Goal: Task Accomplishment & Management: Complete application form

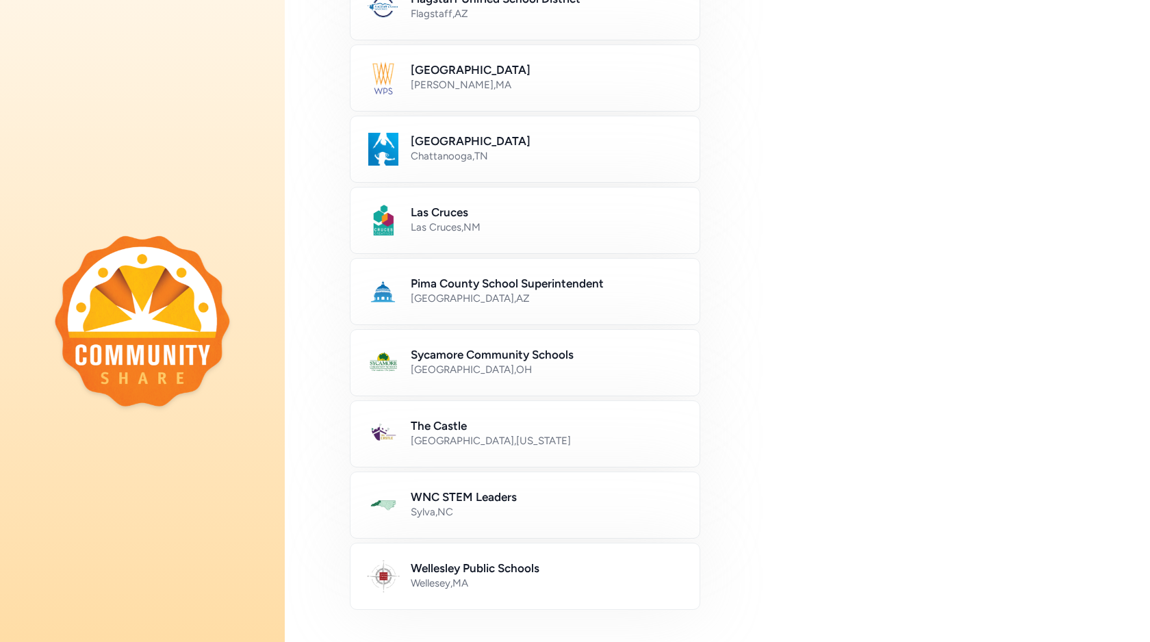
scroll to position [667, 0]
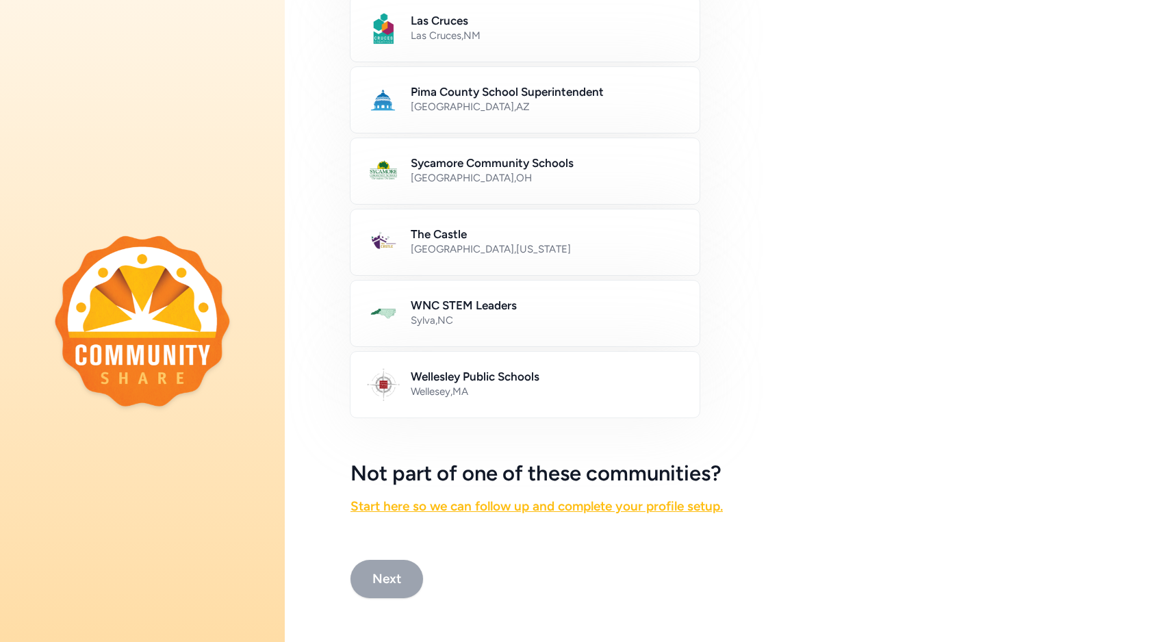
click at [555, 500] on link "Start here so we can follow up and complete your profile setup." at bounding box center [537, 506] width 372 height 16
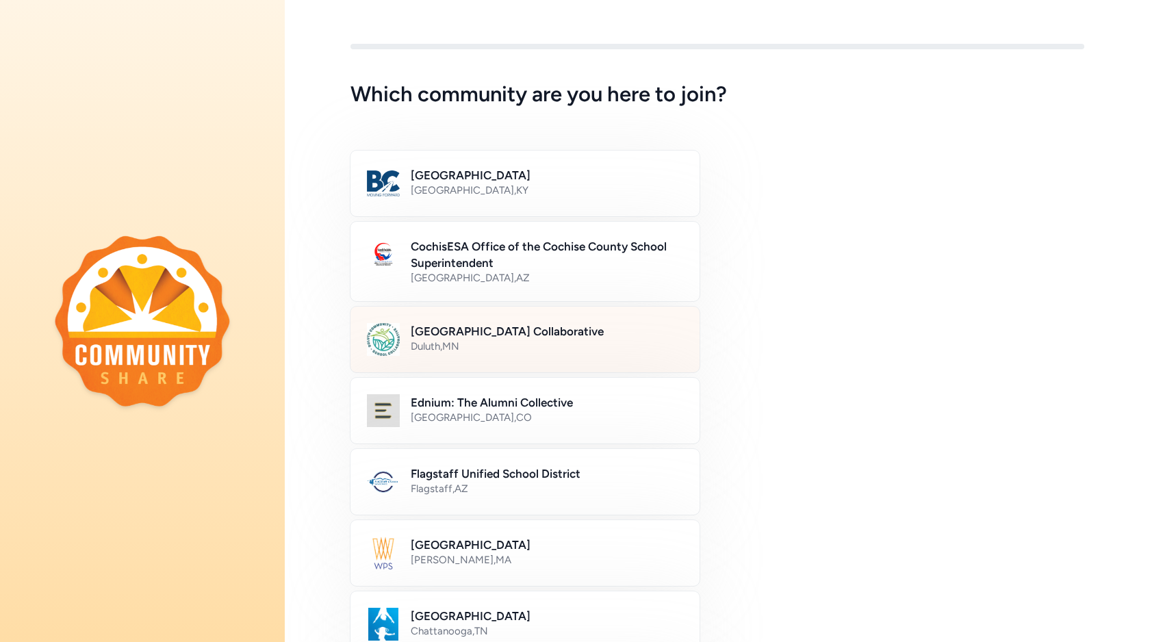
click at [439, 361] on div "Duluth Community School Collaborative Duluth , MN" at bounding box center [525, 339] width 351 height 67
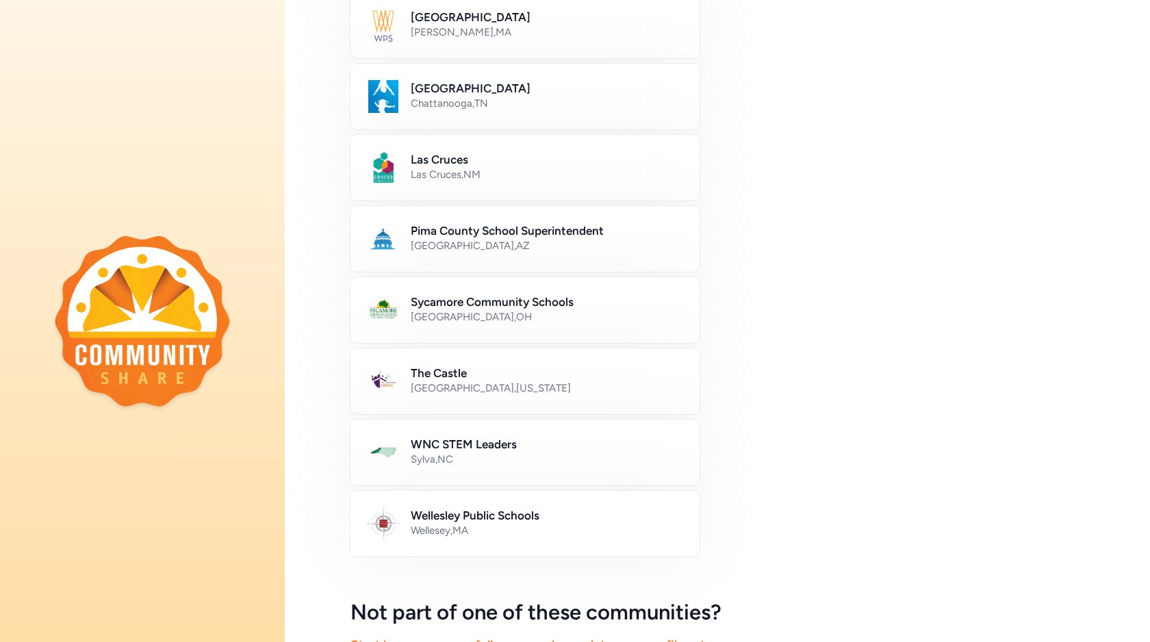
scroll to position [667, 0]
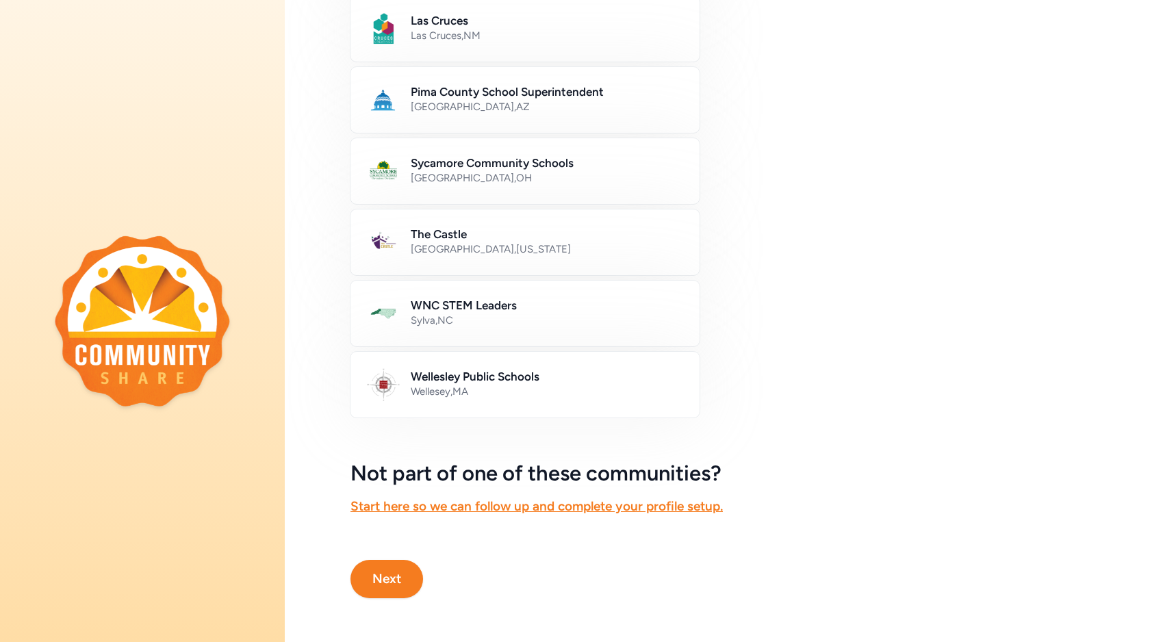
click at [403, 589] on button "Next" at bounding box center [387, 579] width 73 height 38
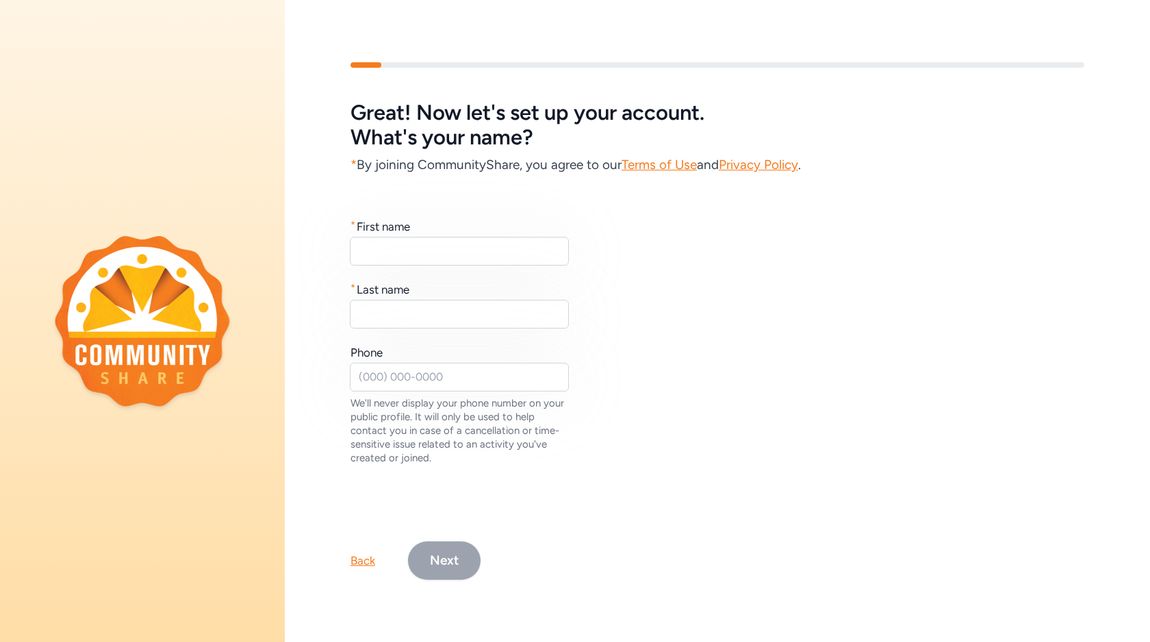
click at [368, 560] on div "Back" at bounding box center [363, 560] width 25 height 16
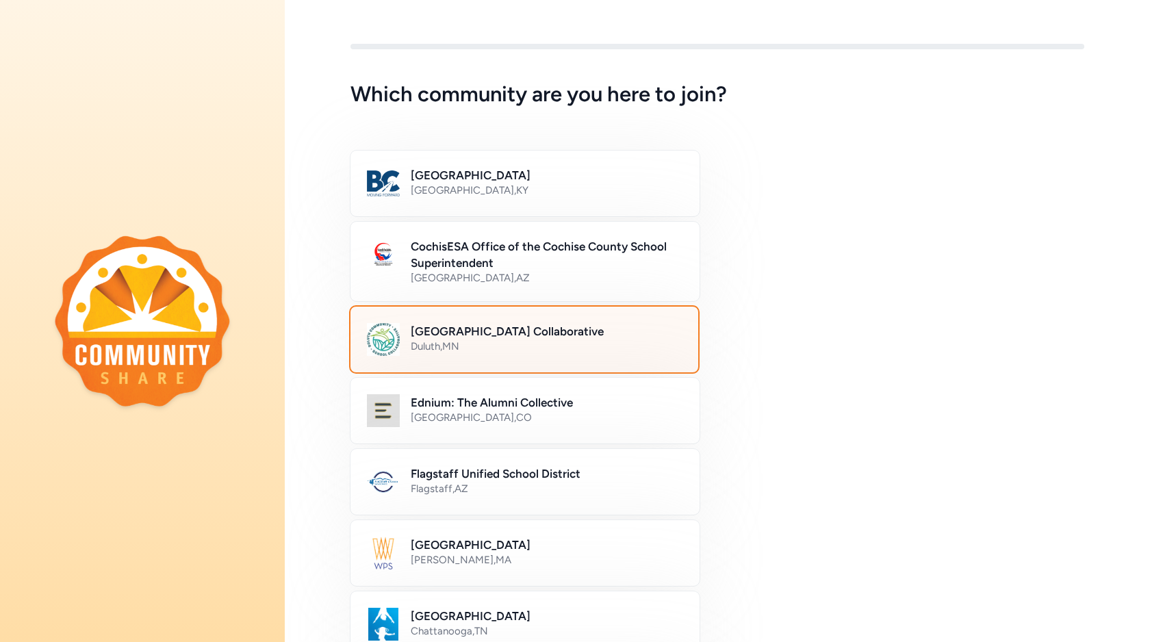
click at [155, 282] on img at bounding box center [142, 320] width 175 height 171
click at [176, 321] on img at bounding box center [142, 320] width 175 height 171
click at [124, 284] on img at bounding box center [142, 320] width 175 height 171
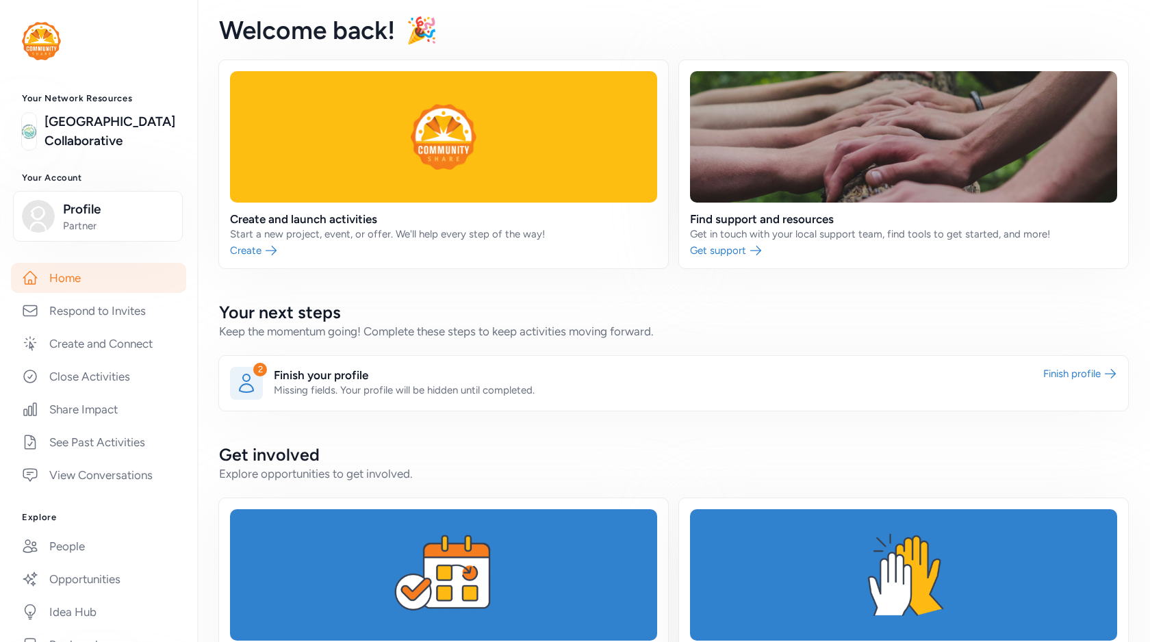
click at [103, 529] on div "Your Network Resources Duluth Community School Collaborative Your Account Profi…" at bounding box center [98, 455] width 197 height 724
click at [101, 490] on link "View Conversations" at bounding box center [98, 475] width 175 height 30
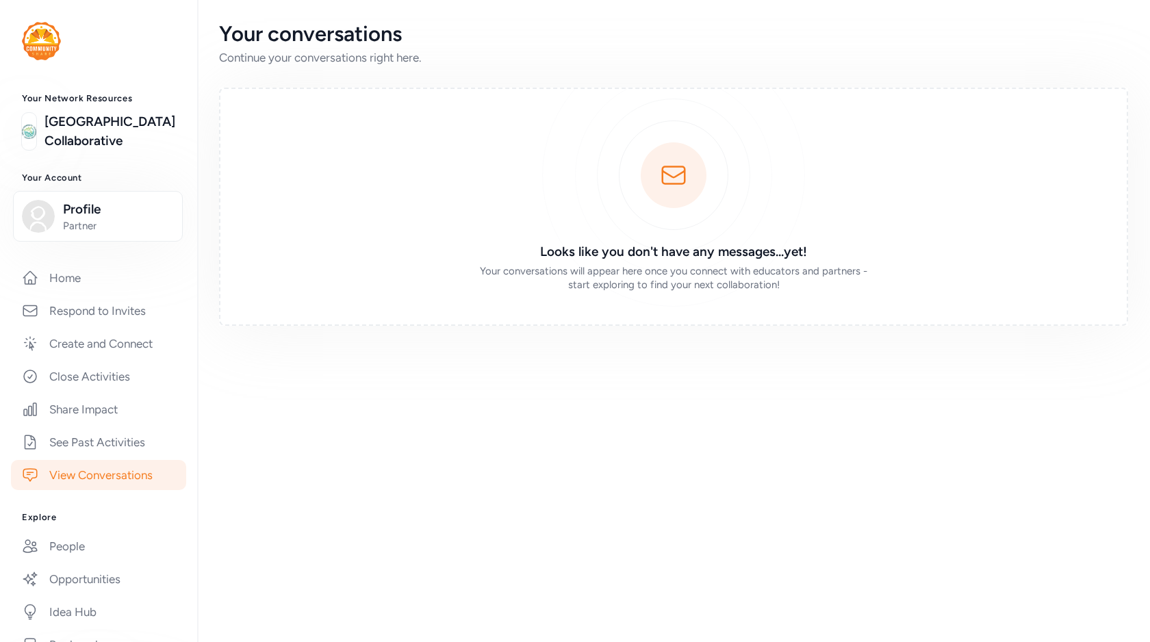
scroll to position [235, 0]
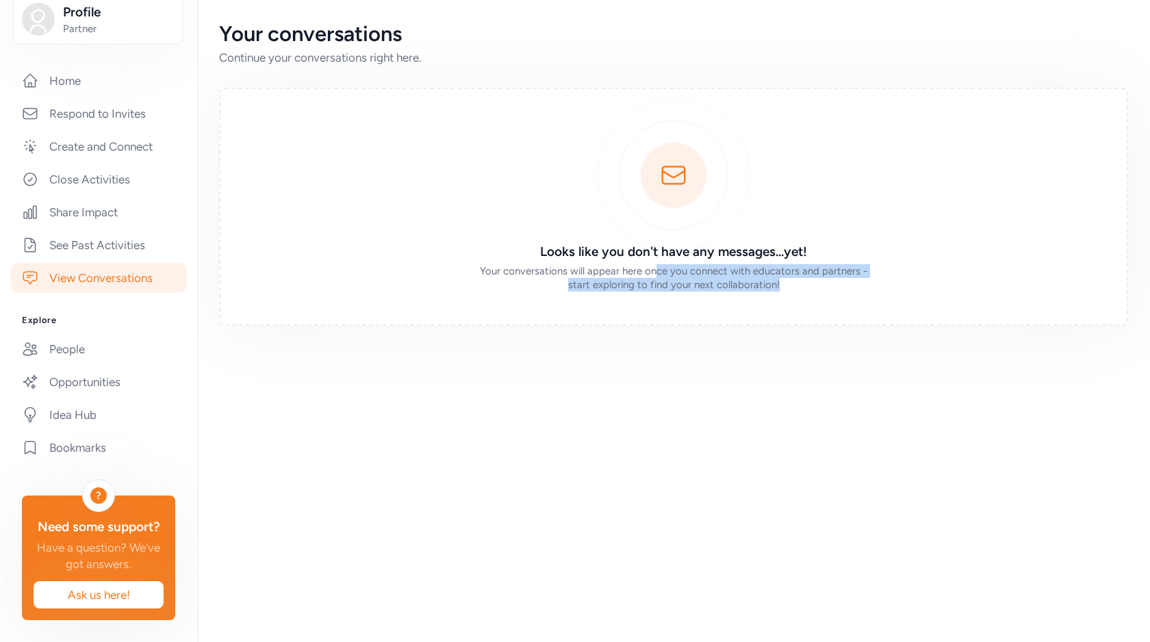
drag, startPoint x: 655, startPoint y: 273, endPoint x: 701, endPoint y: 296, distance: 51.4
click at [702, 297] on div "Looks like you don't have any messages...yet! Your conversations will appear he…" at bounding box center [673, 207] width 909 height 238
click at [108, 209] on link "Share Impact" at bounding box center [98, 212] width 175 height 30
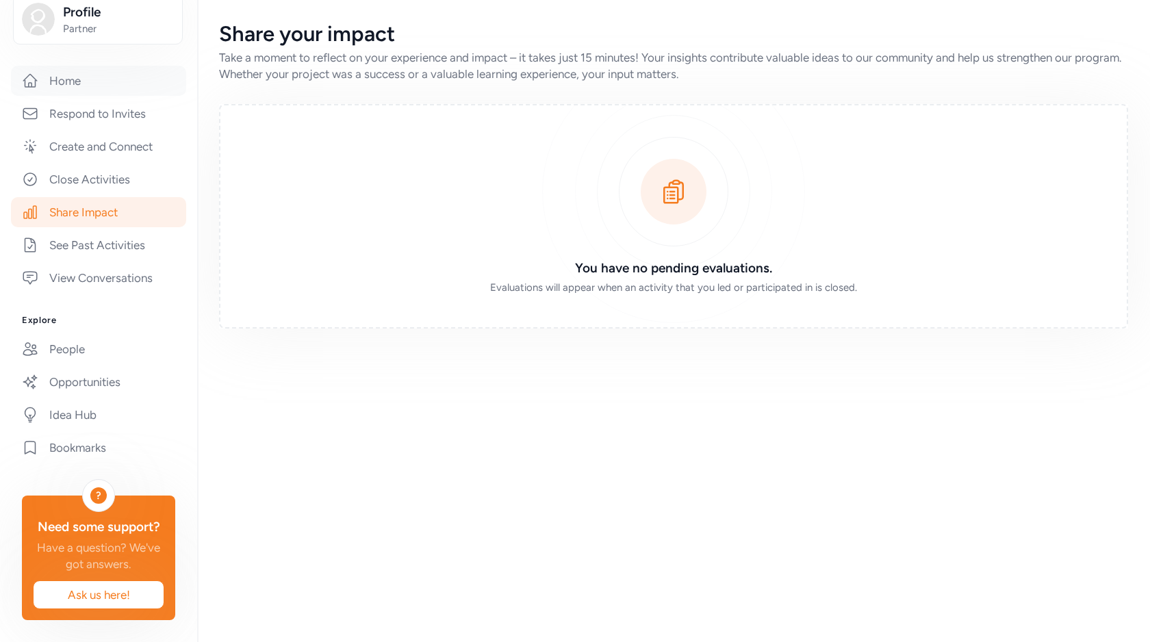
click at [110, 85] on link "Home" at bounding box center [98, 81] width 175 height 30
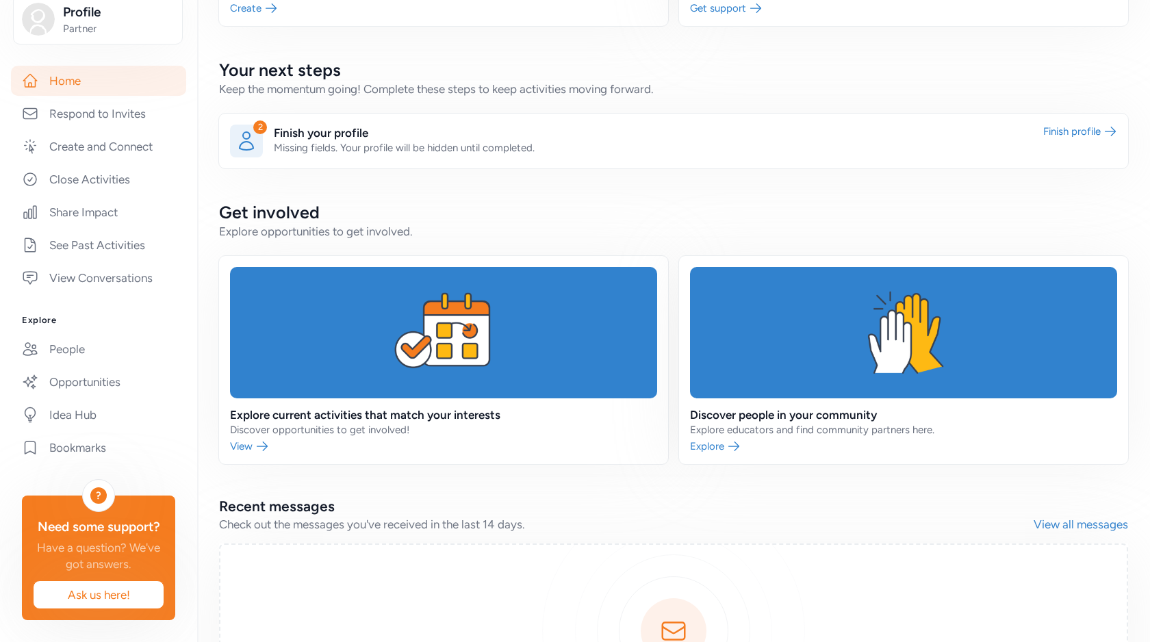
scroll to position [243, 0]
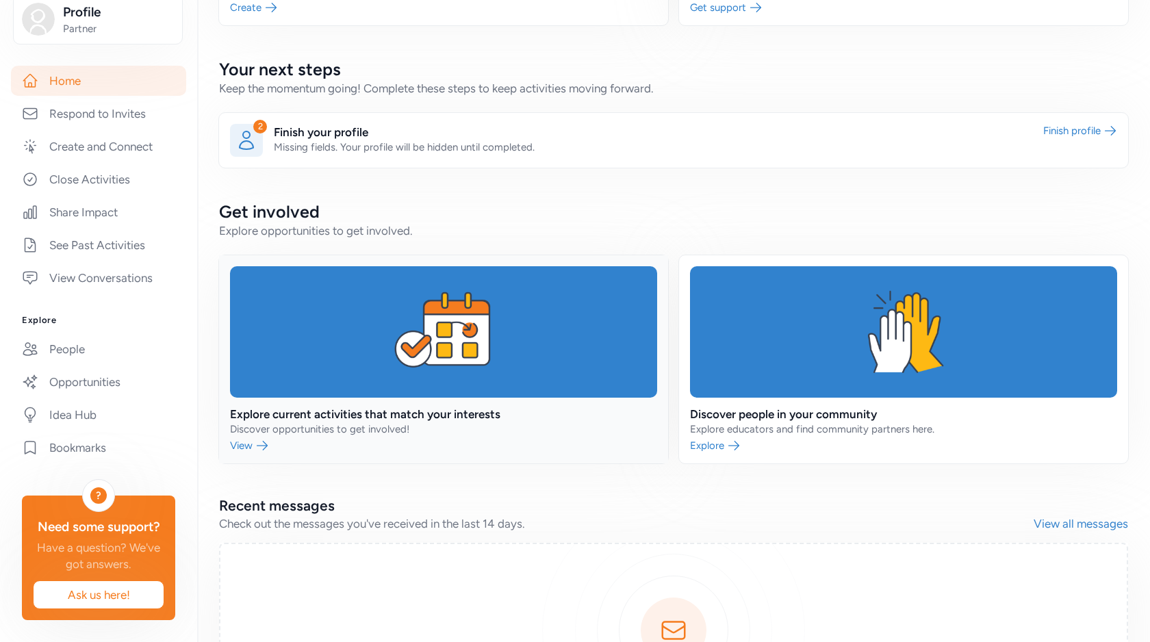
click at [482, 420] on link at bounding box center [443, 359] width 449 height 208
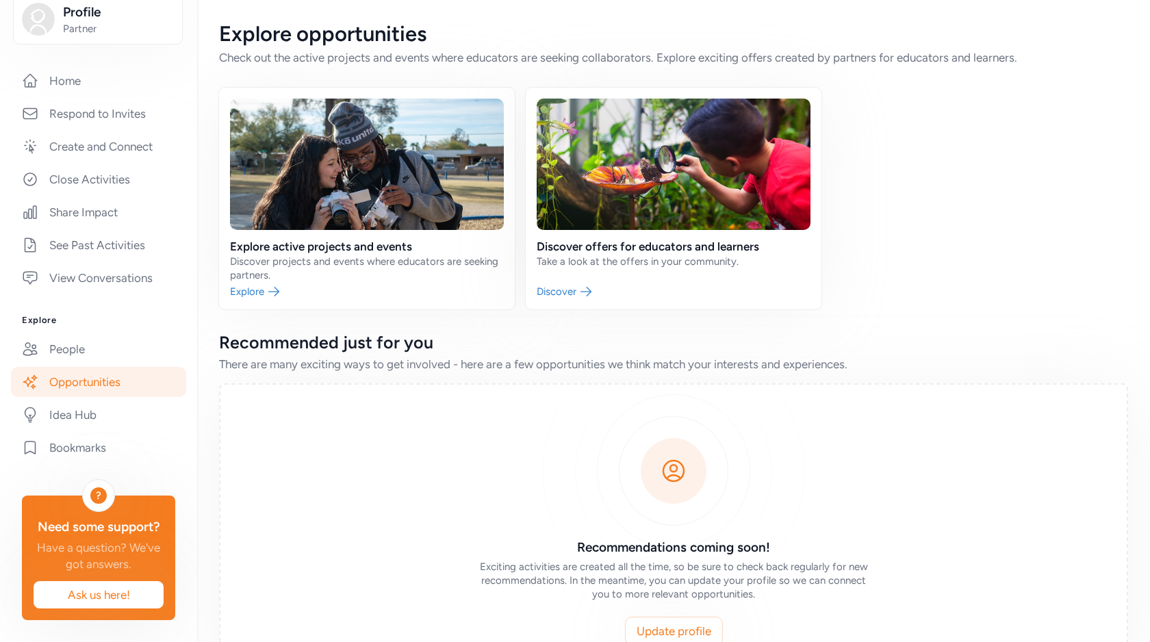
scroll to position [8, 0]
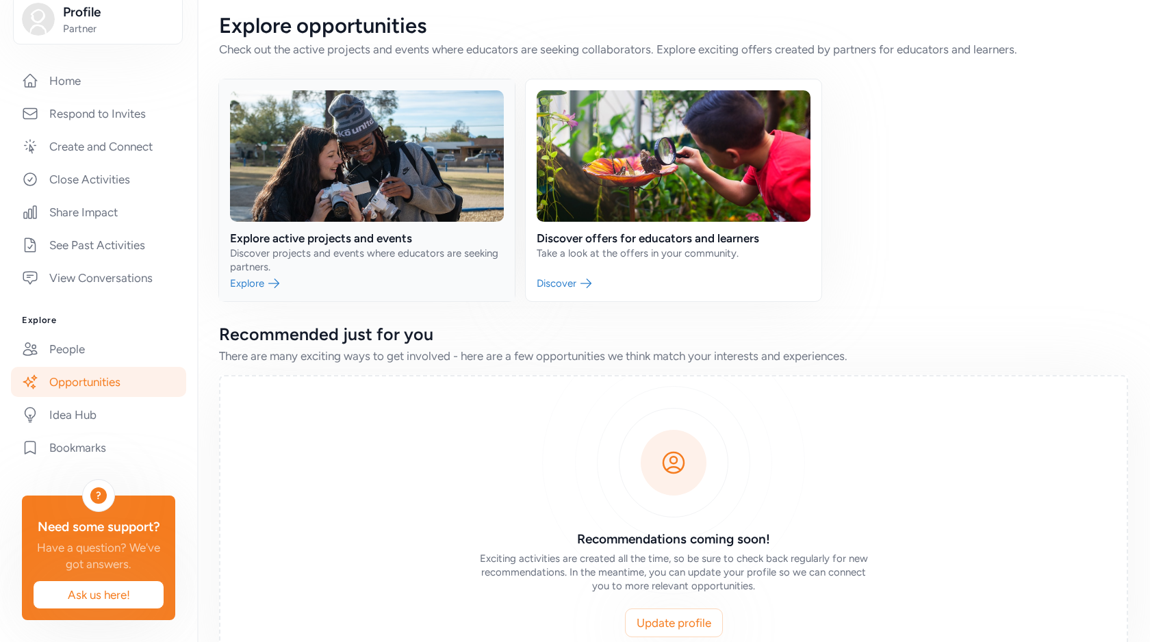
click at [354, 248] on link at bounding box center [367, 190] width 296 height 222
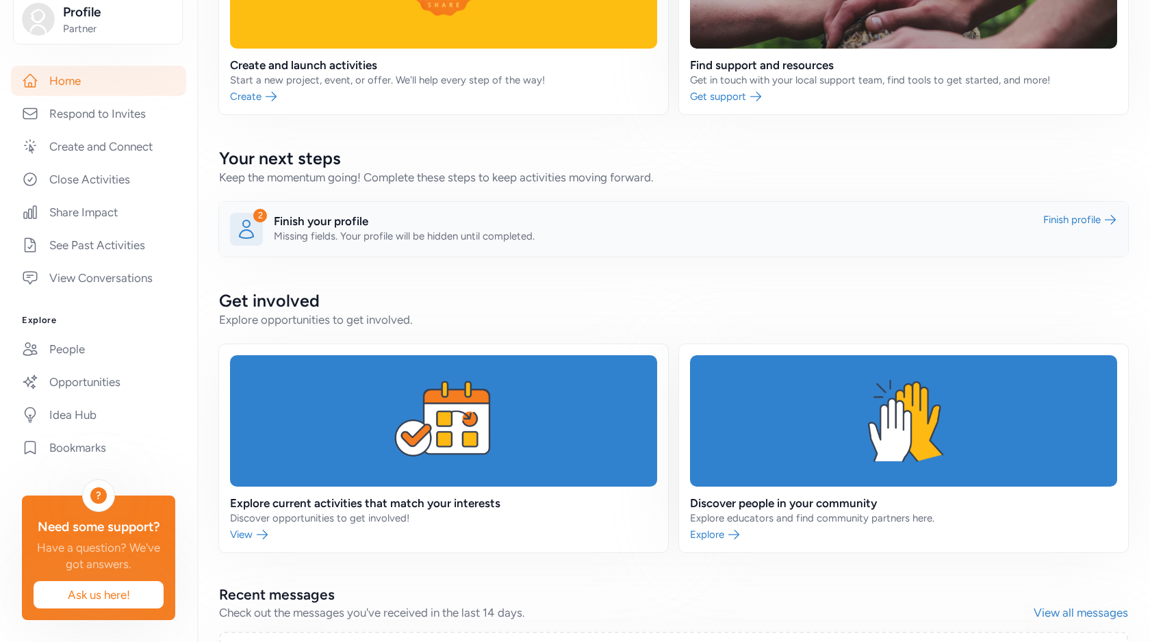
scroll to position [185, 0]
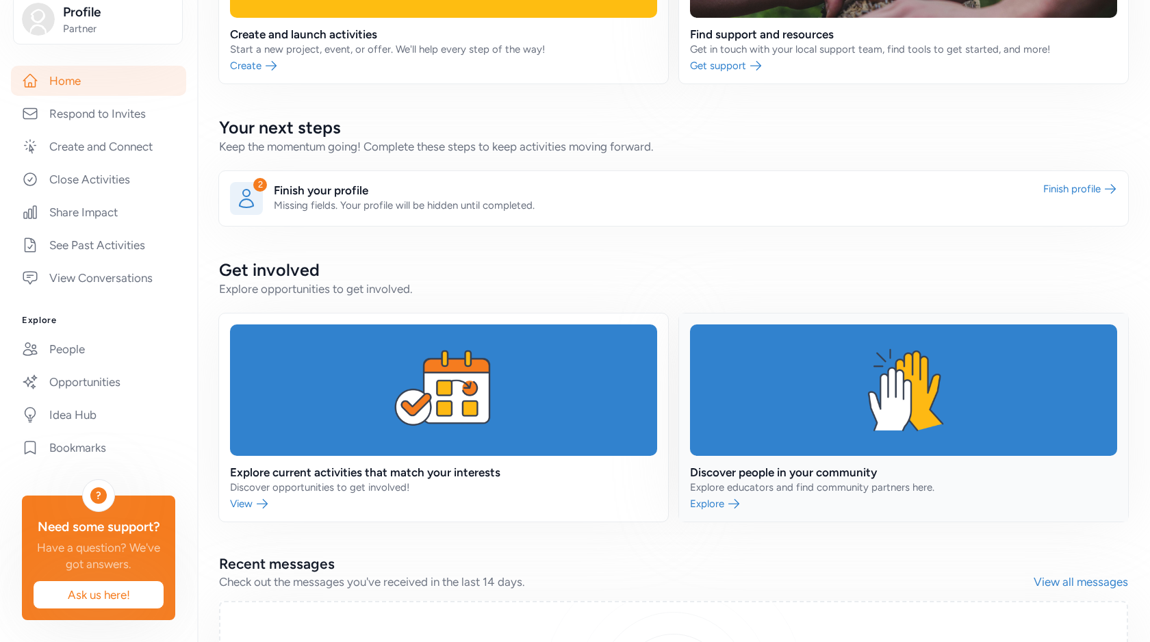
click at [848, 473] on link at bounding box center [903, 418] width 449 height 208
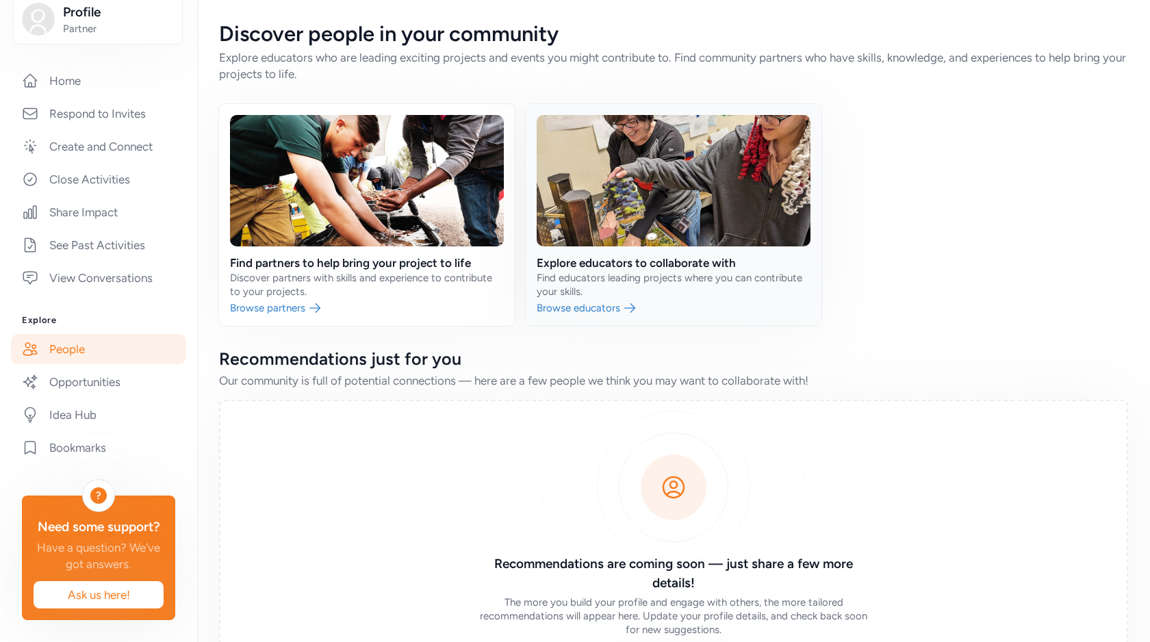
scroll to position [94, 0]
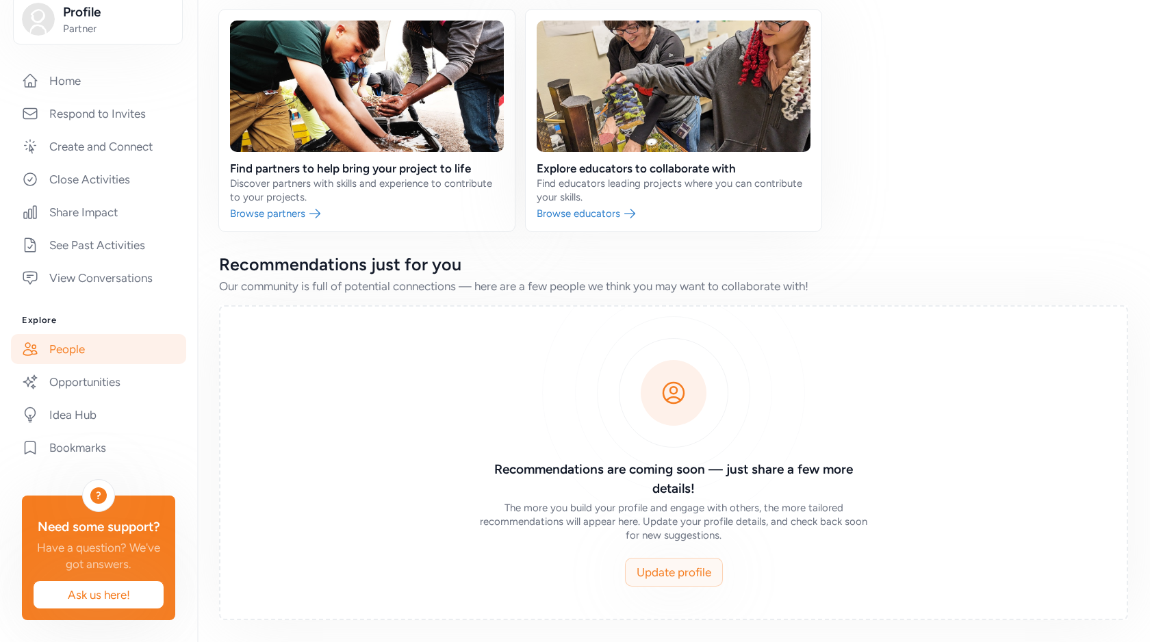
click at [686, 576] on span "Update profile" at bounding box center [674, 572] width 75 height 16
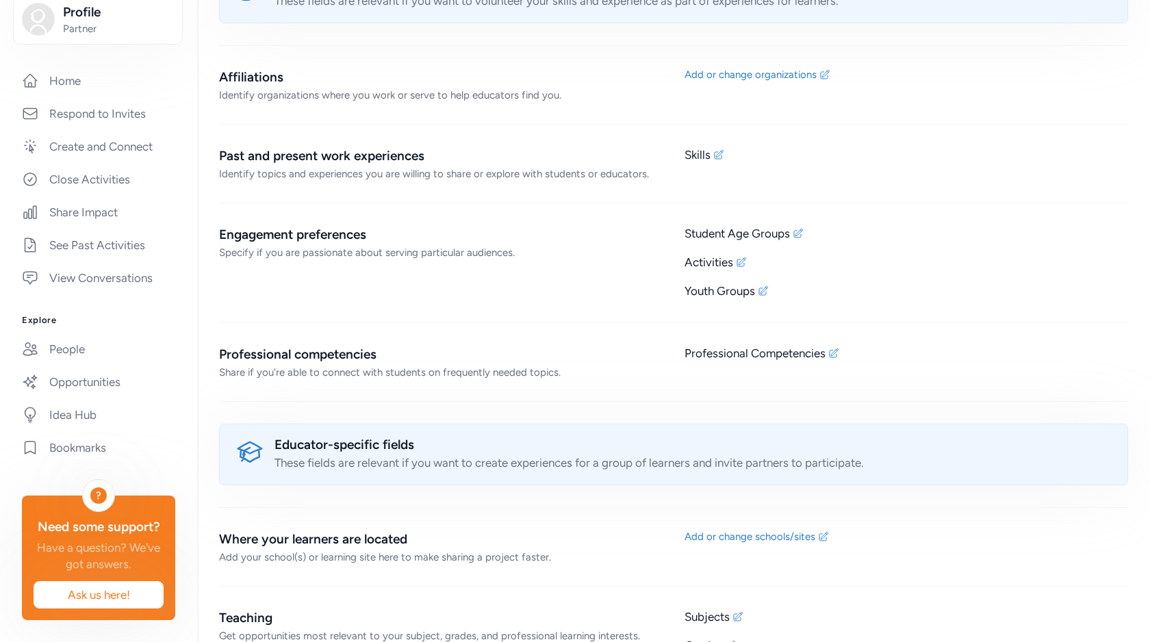
scroll to position [998, 0]
